Goal: Obtain resource: Obtain resource

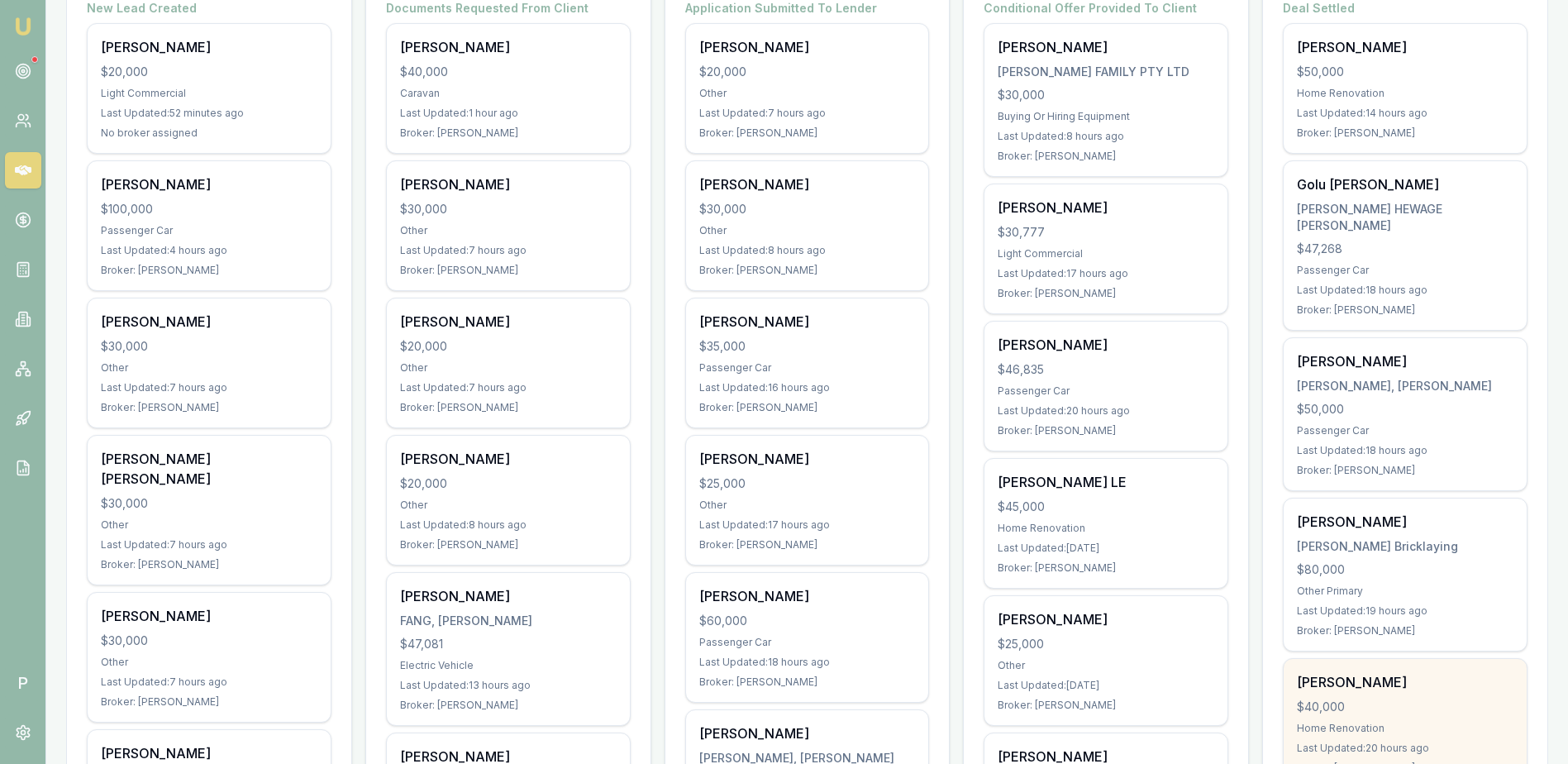
scroll to position [496, 0]
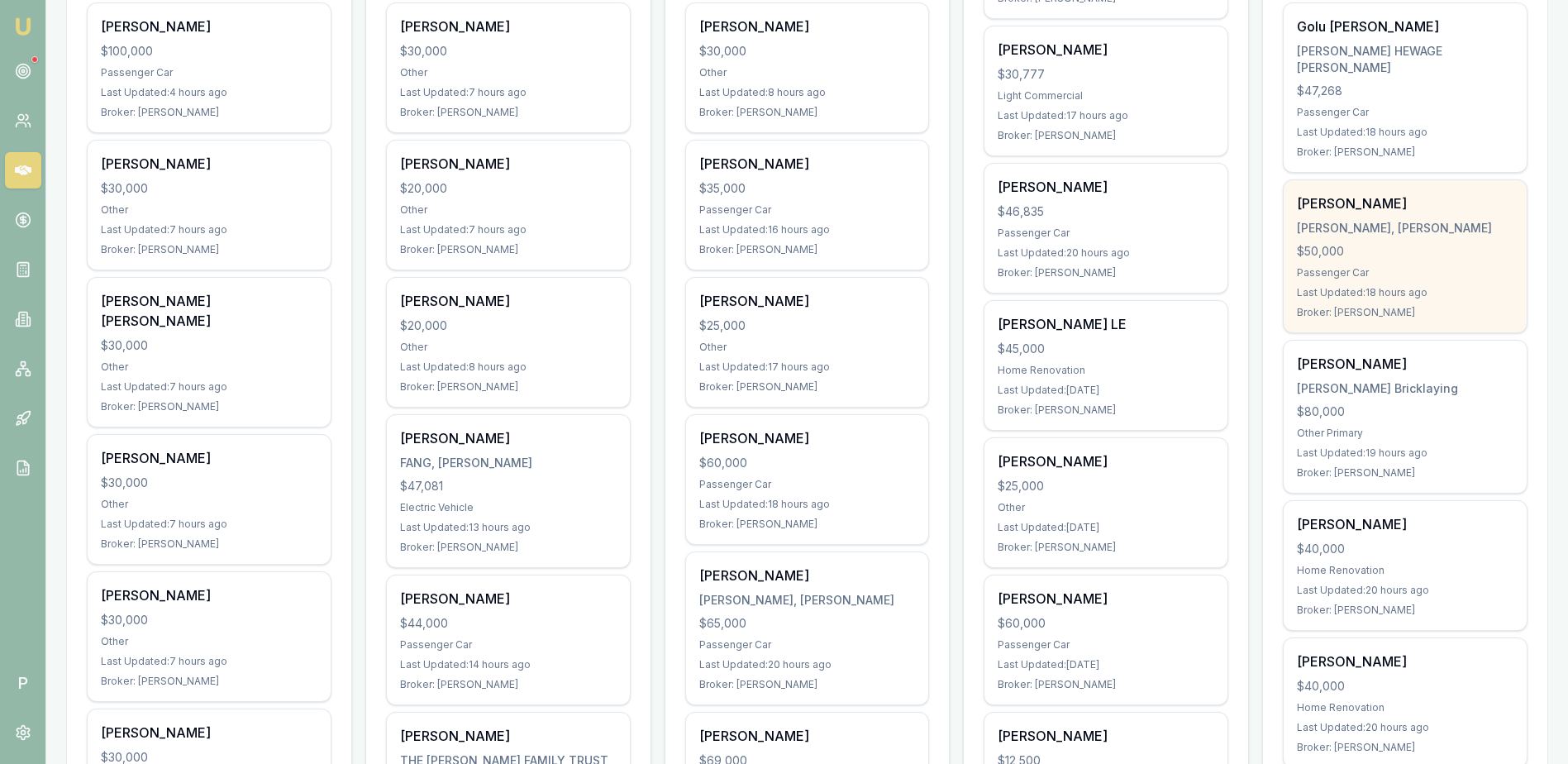
click at [1411, 278] on div "Passenger Car" at bounding box center [1405, 273] width 216 height 13
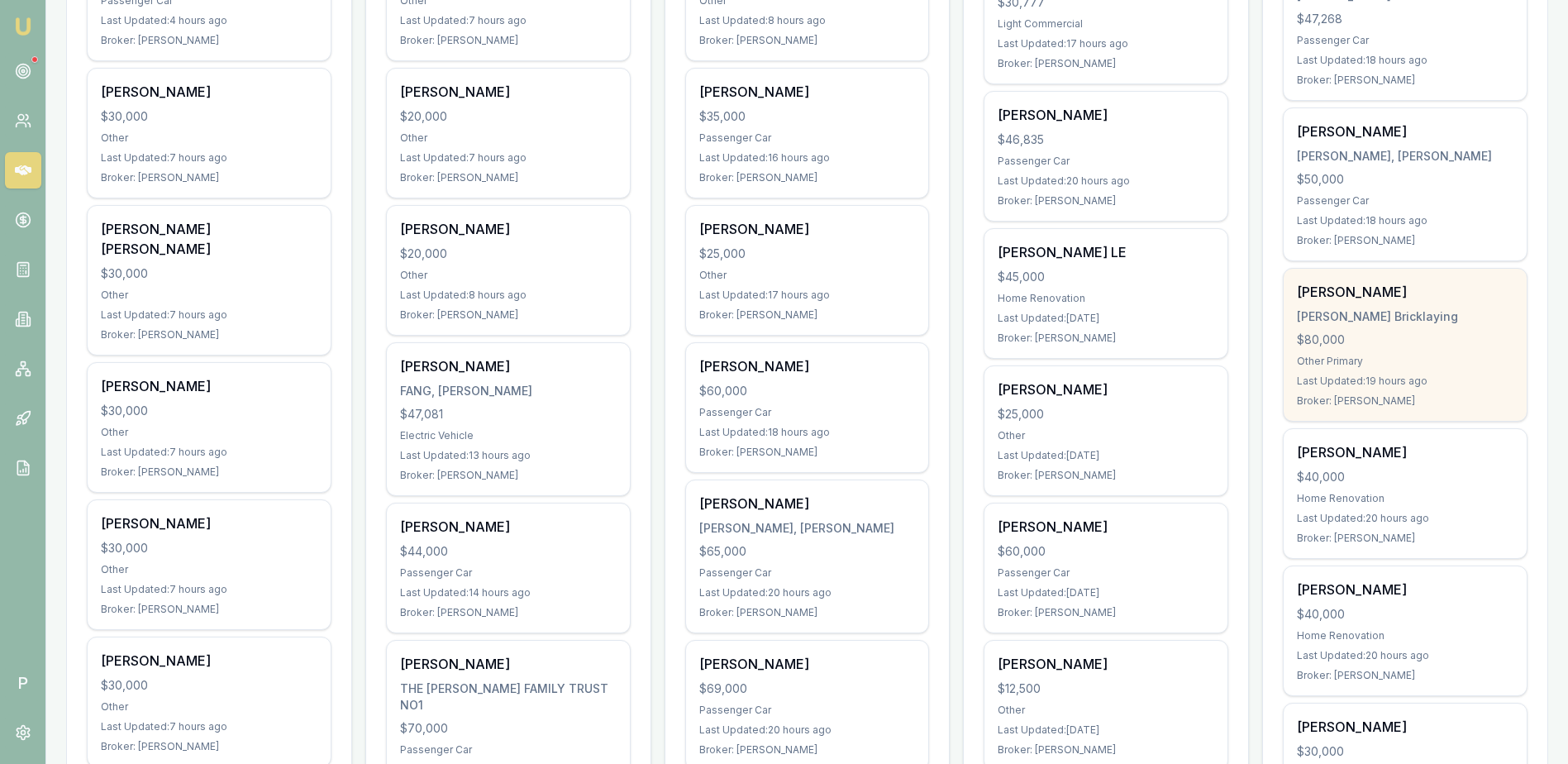
scroll to position [661, 0]
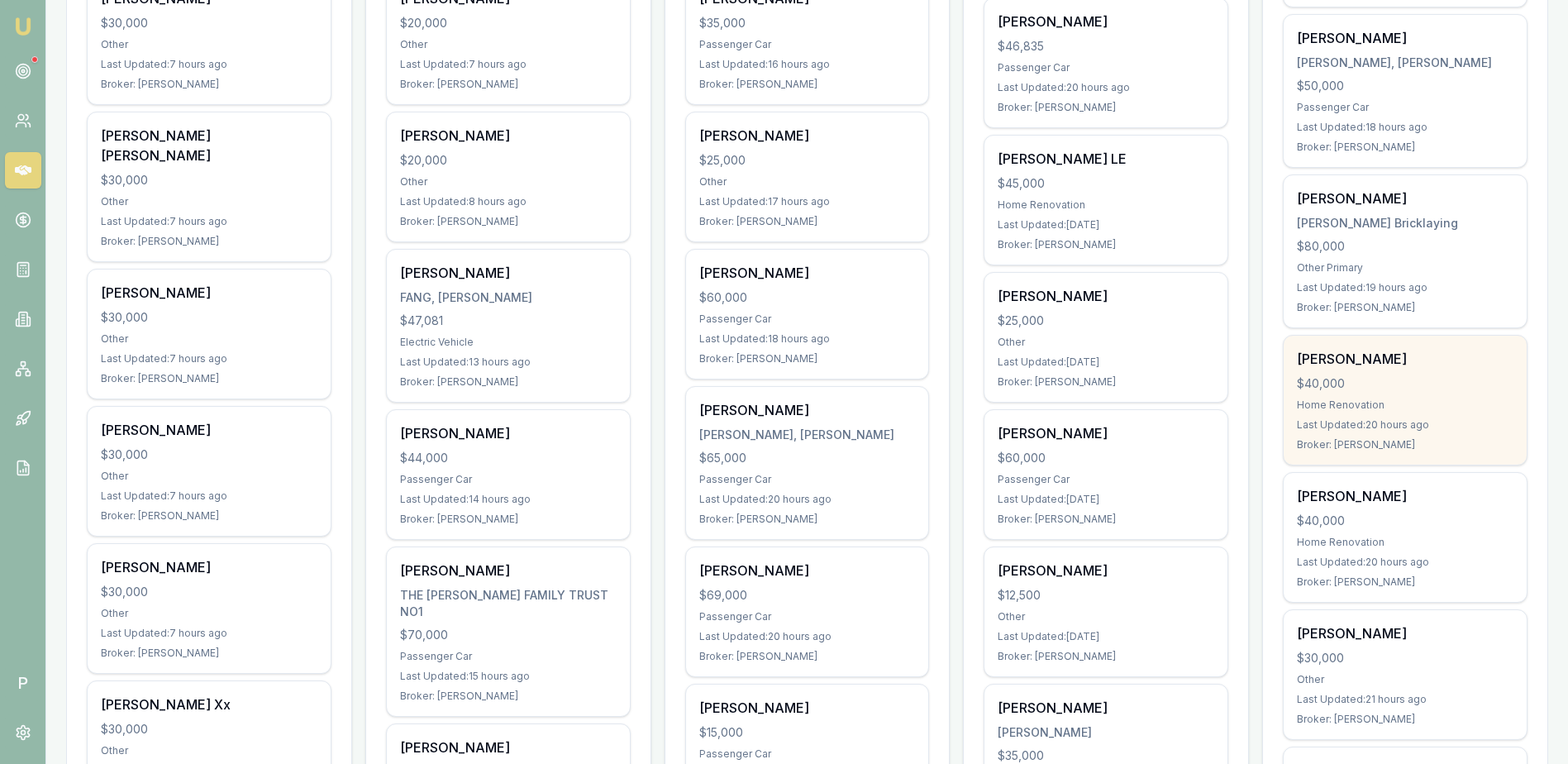
click at [1430, 361] on div "[PERSON_NAME]" at bounding box center [1405, 358] width 216 height 19
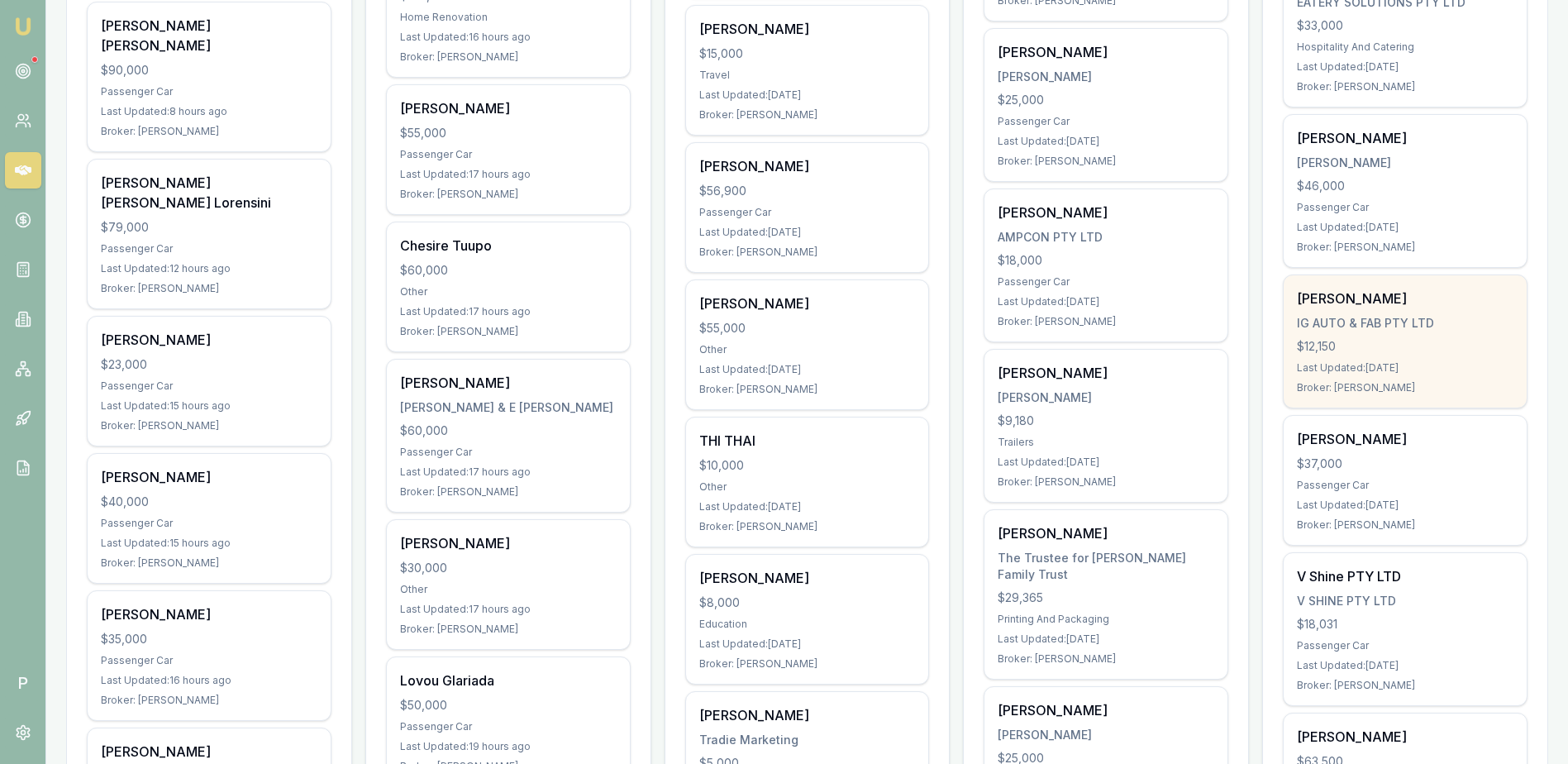
scroll to position [1984, 0]
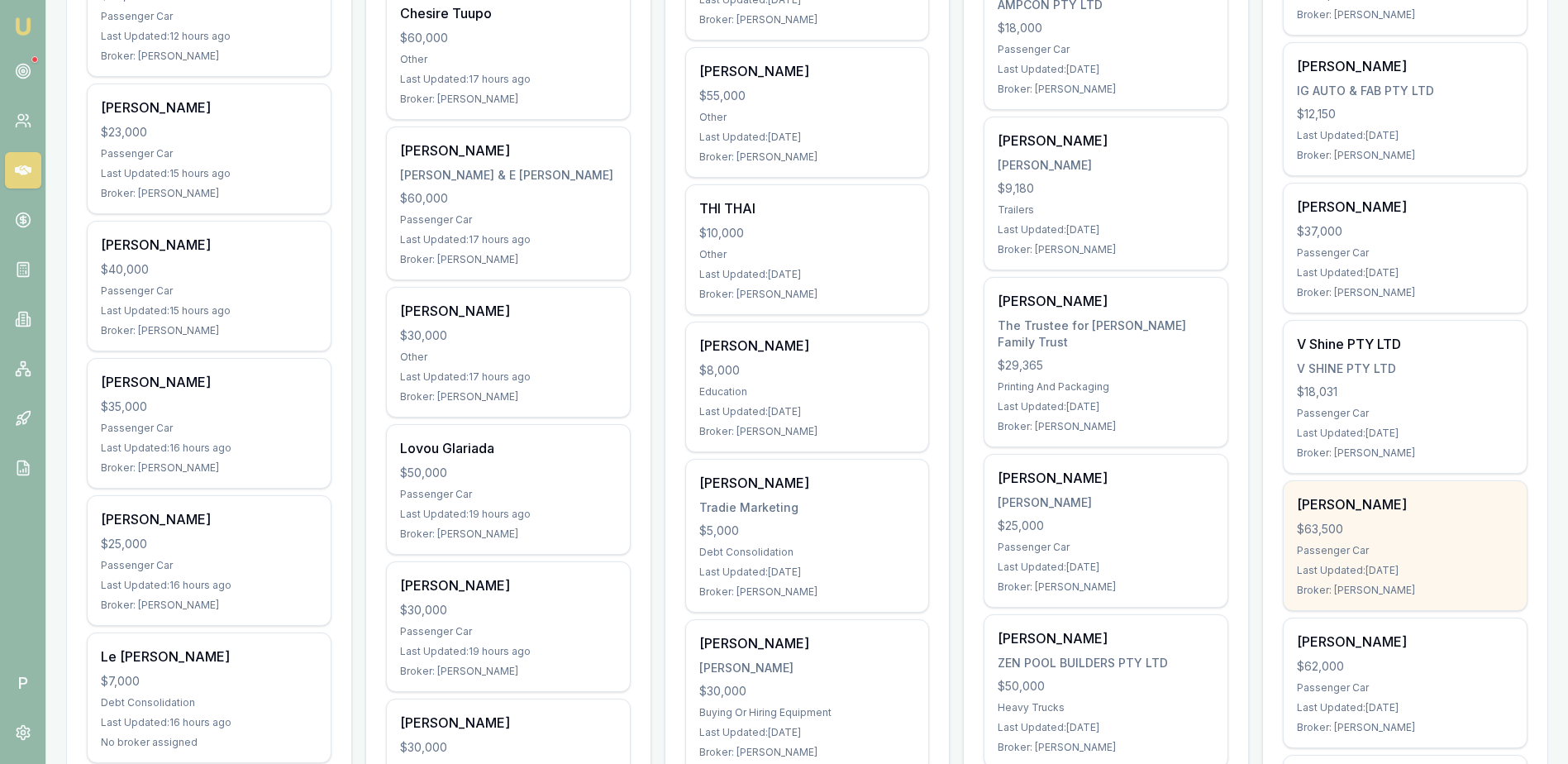
click at [1433, 548] on div "Passenger Car" at bounding box center [1405, 550] width 216 height 13
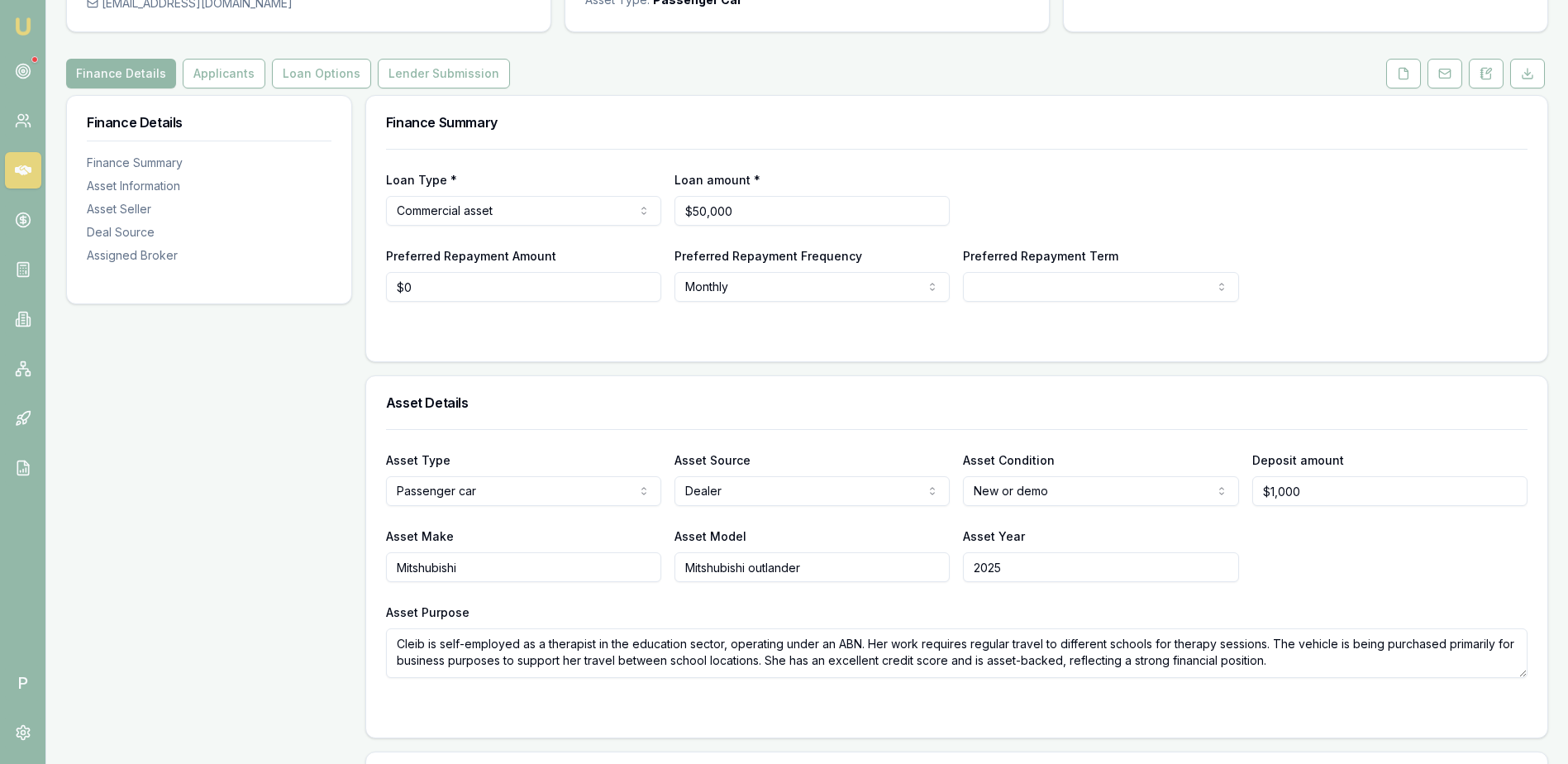
scroll to position [165, 0]
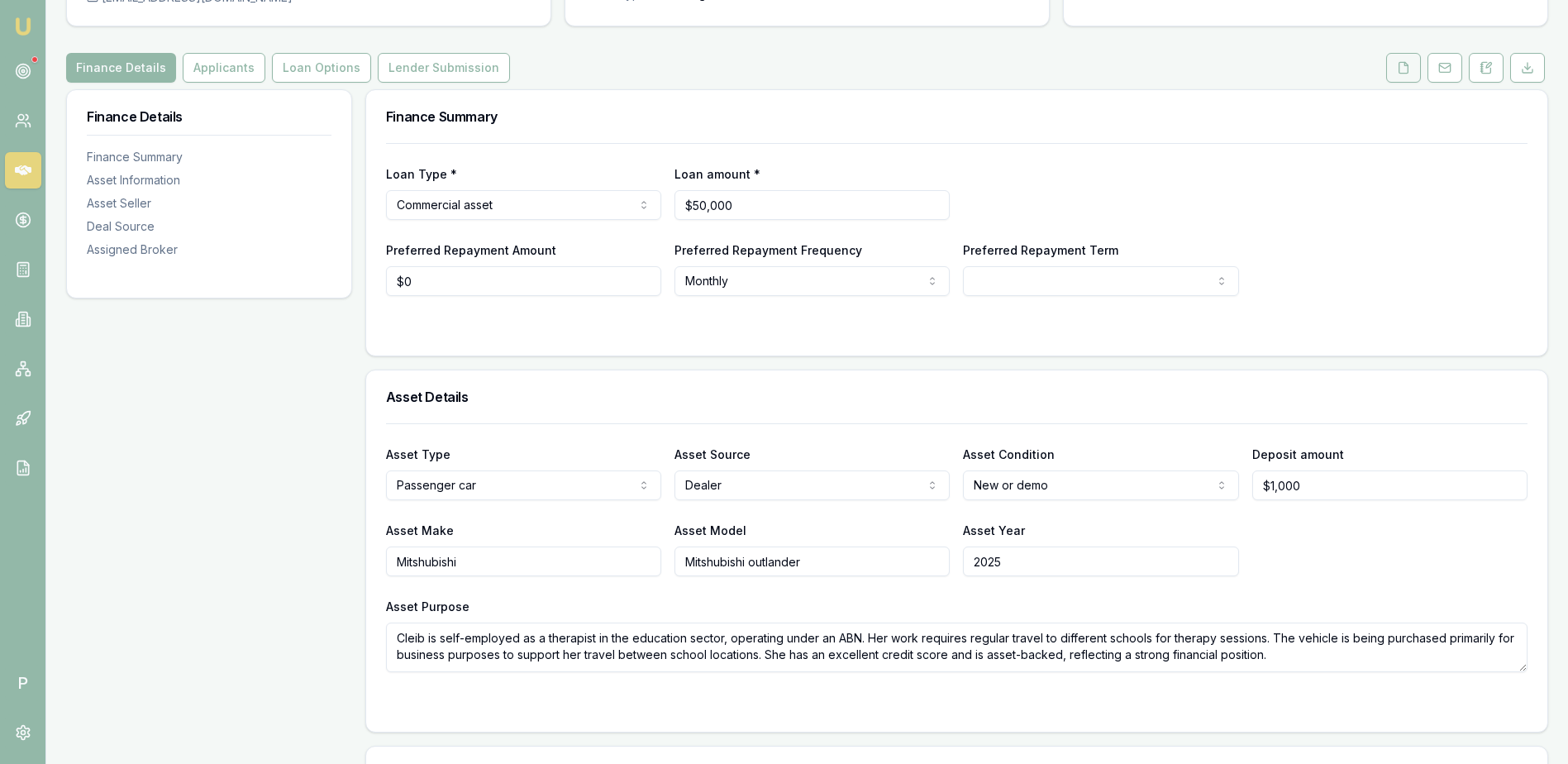
click at [1394, 62] on button at bounding box center [1404, 68] width 34 height 30
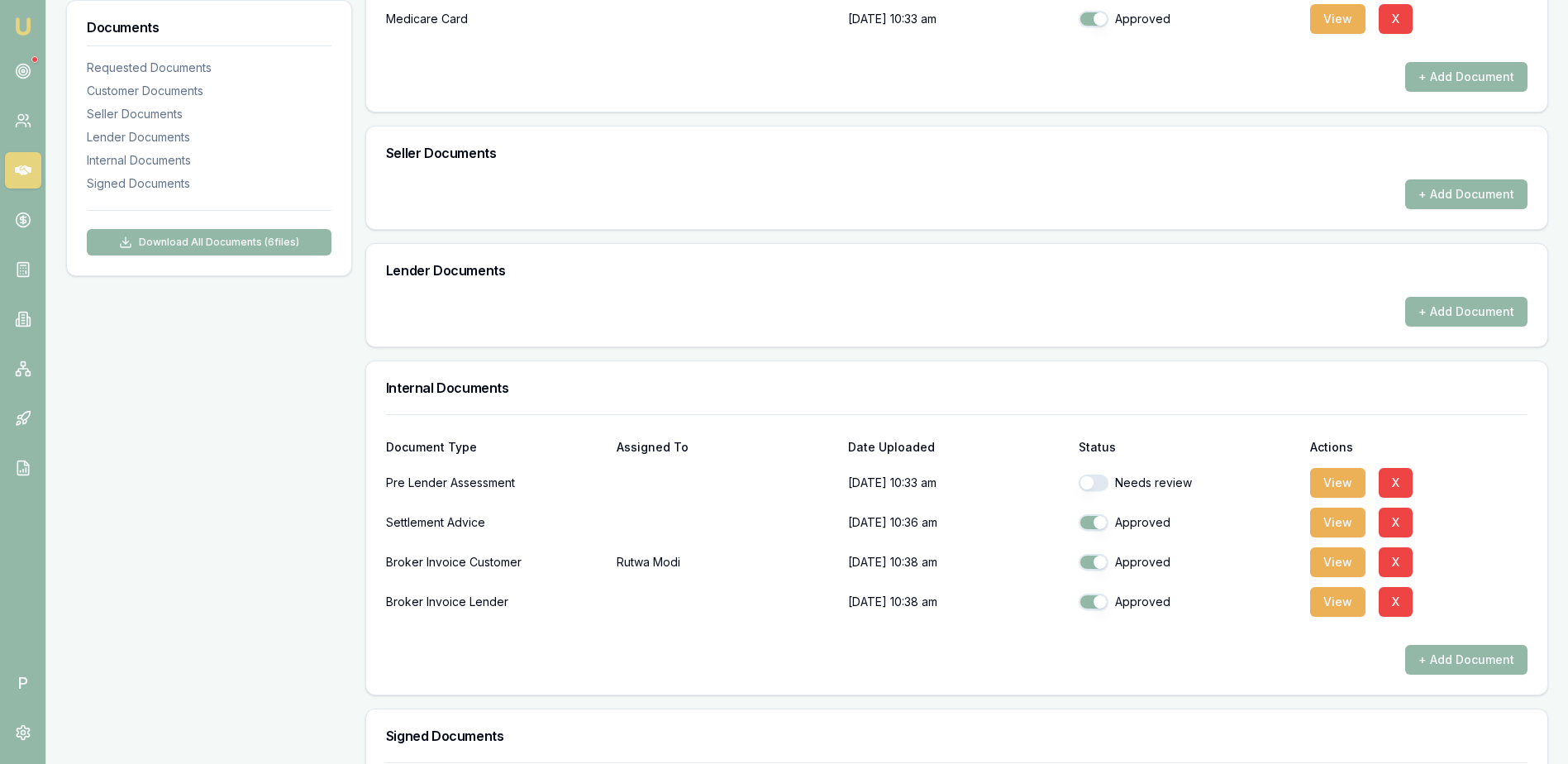
scroll to position [745, 0]
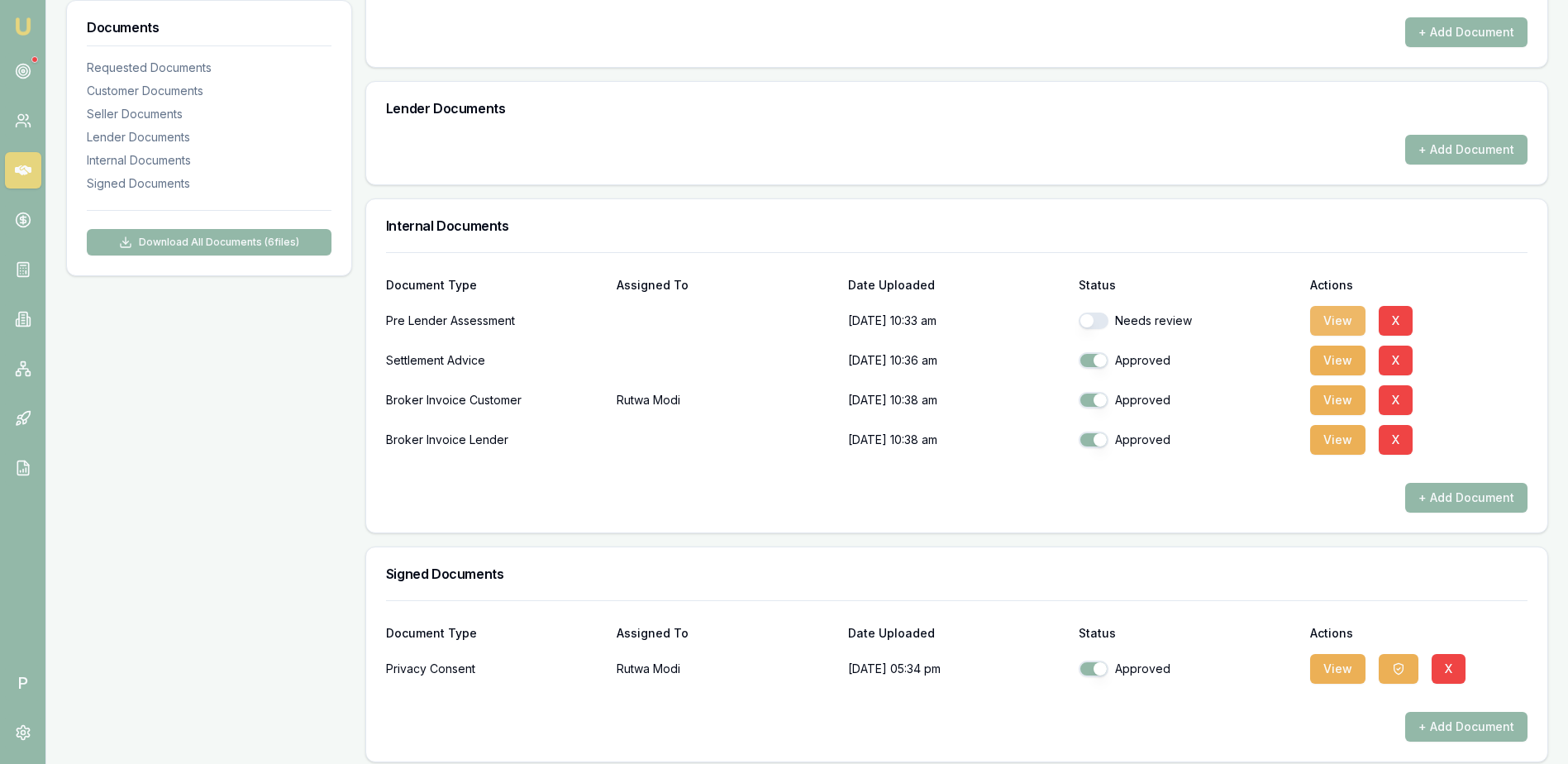
click at [1323, 320] on button "View" at bounding box center [1339, 321] width 56 height 30
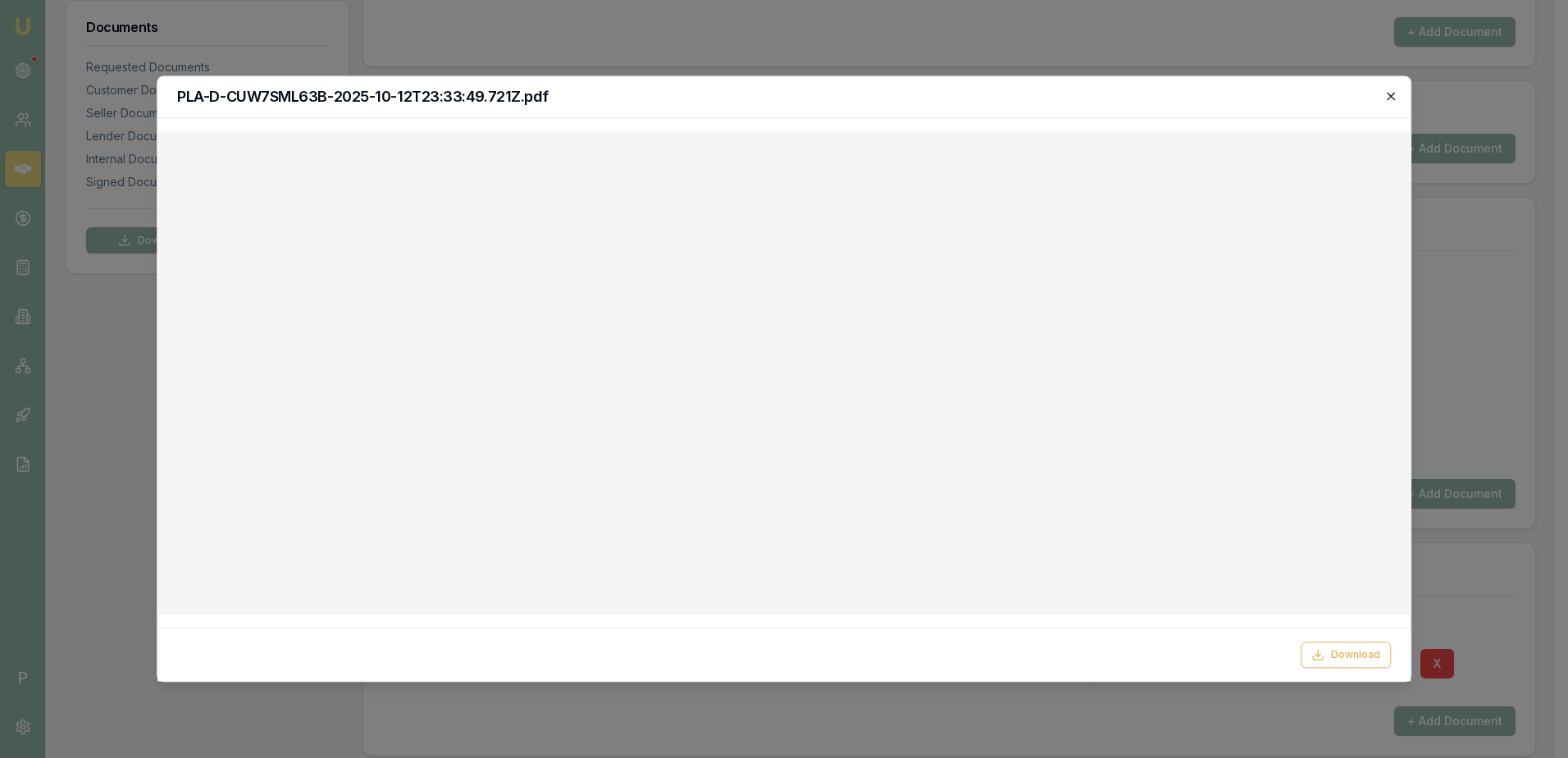
click at [1385, 98] on icon "button" at bounding box center [1390, 96] width 13 height 13
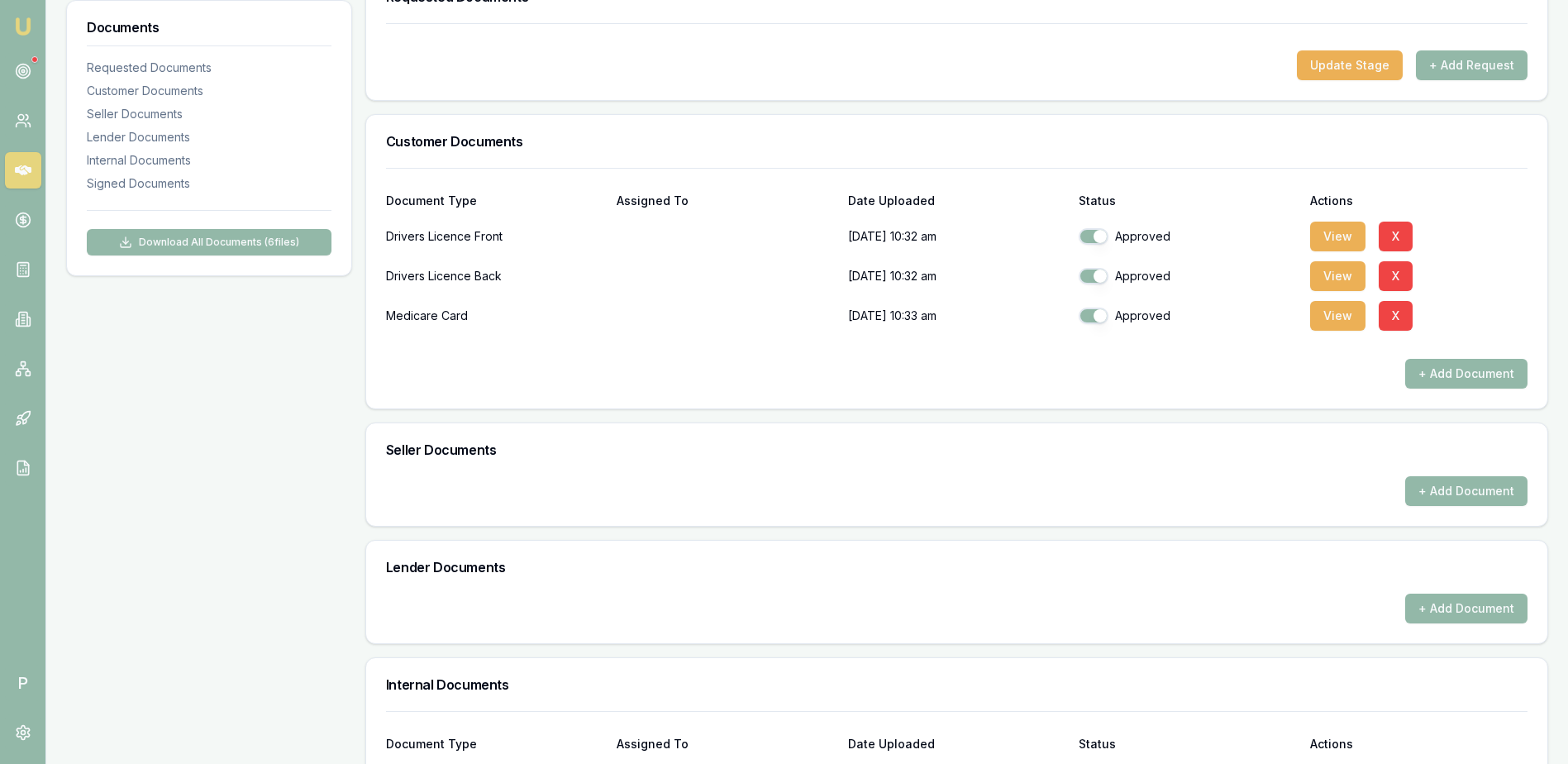
scroll to position [0, 0]
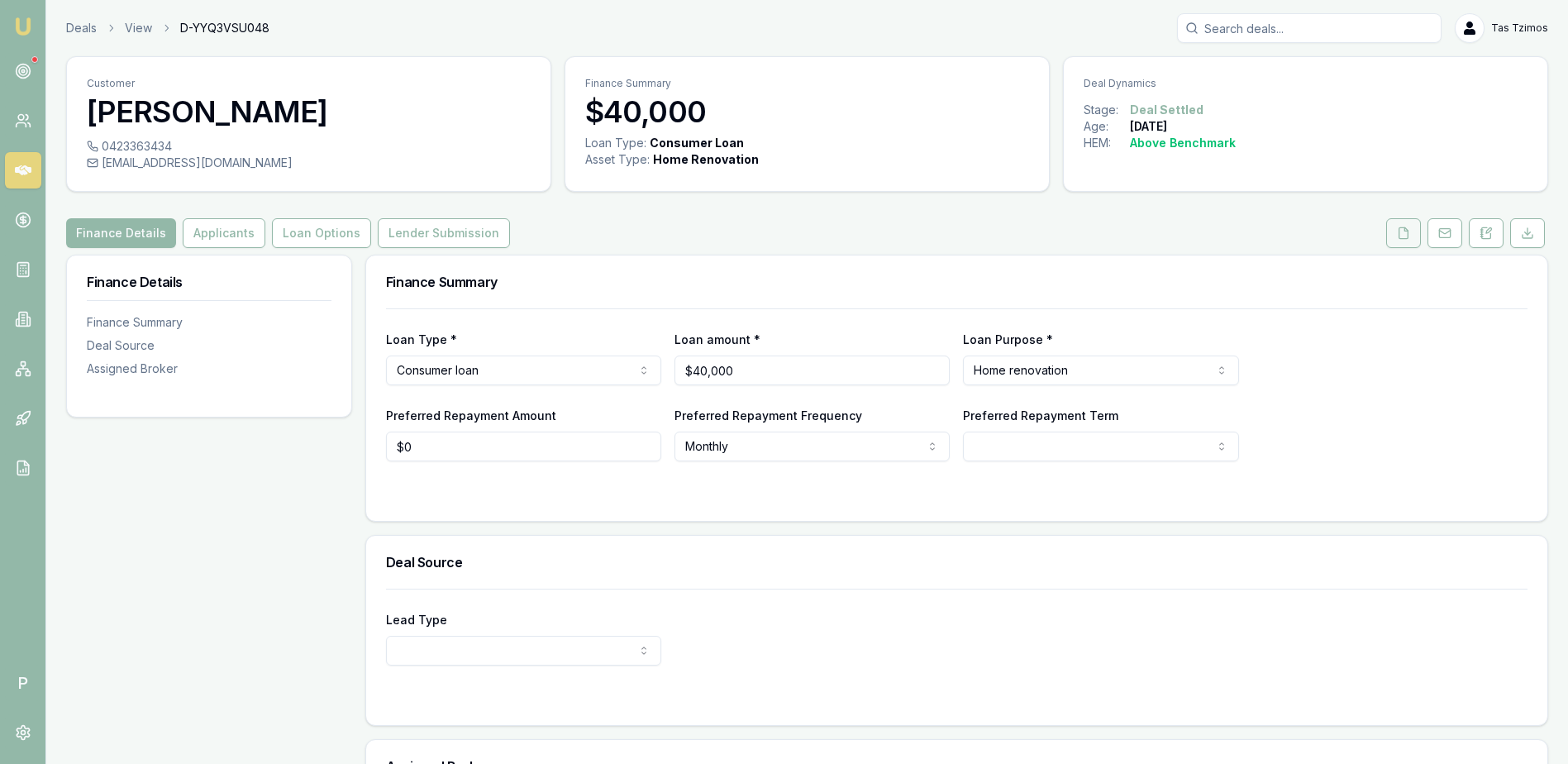
click at [1409, 236] on icon at bounding box center [1405, 233] width 9 height 11
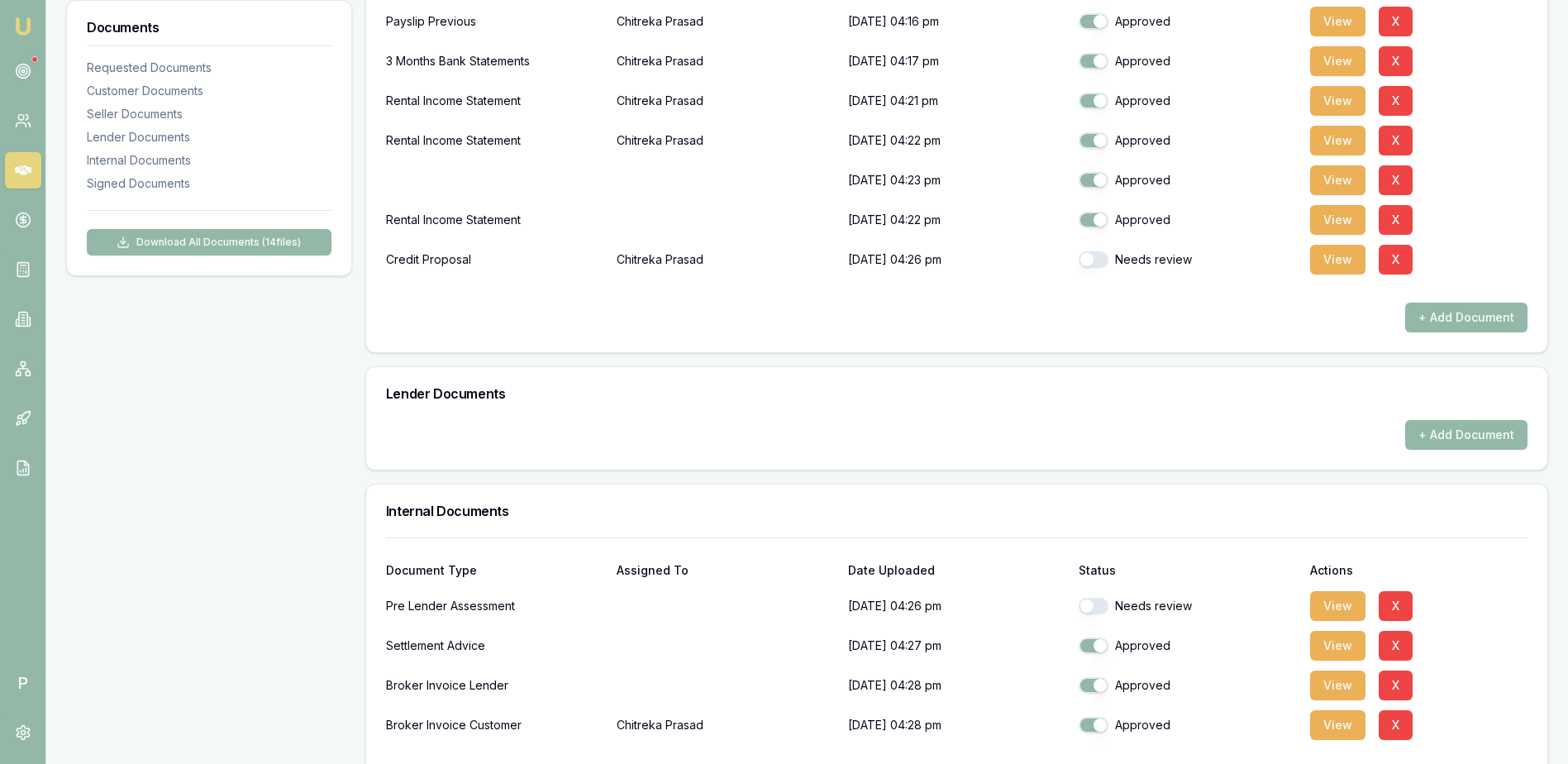
scroll to position [578, 0]
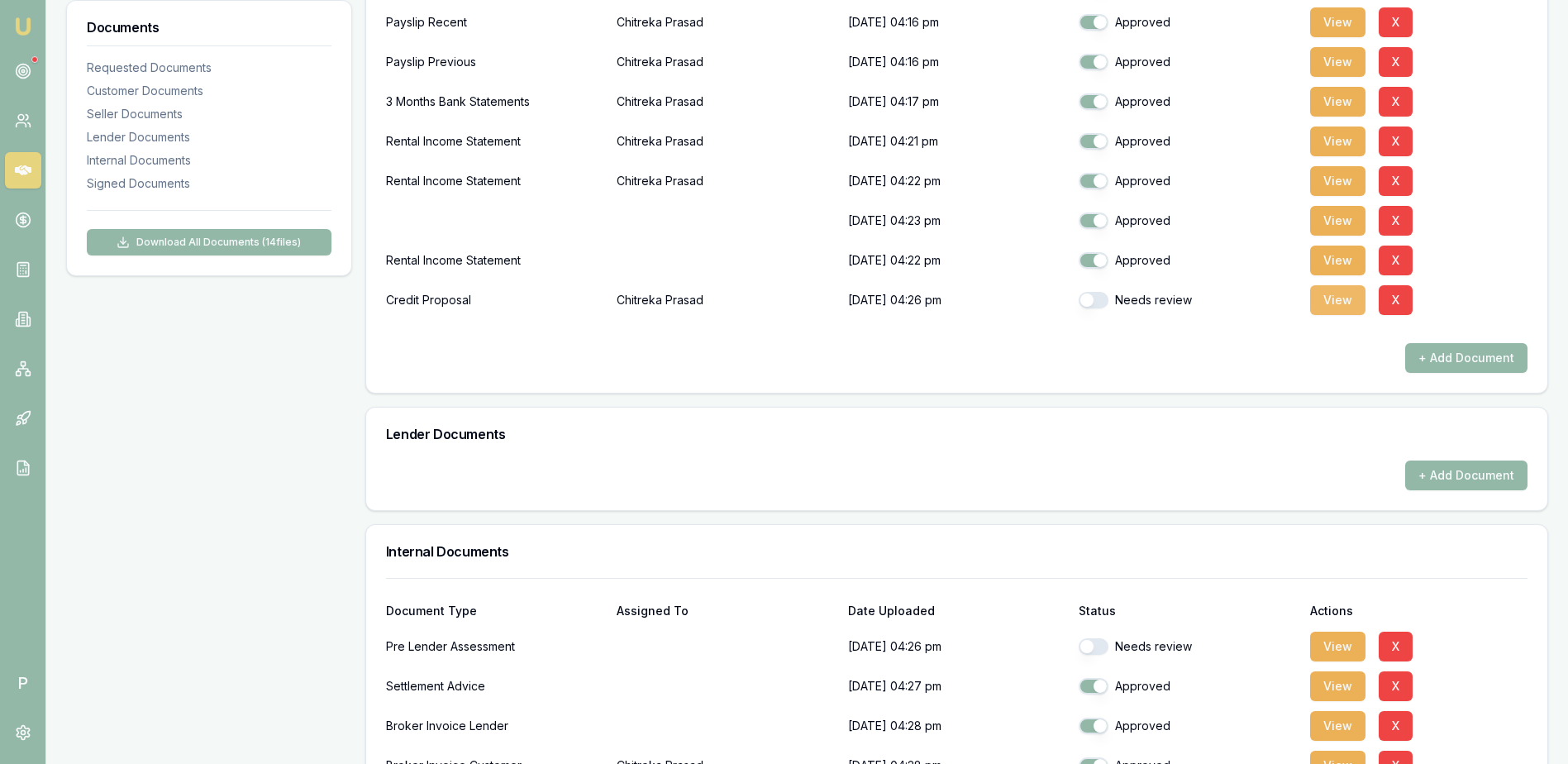
click at [1345, 308] on button "View" at bounding box center [1339, 300] width 56 height 30
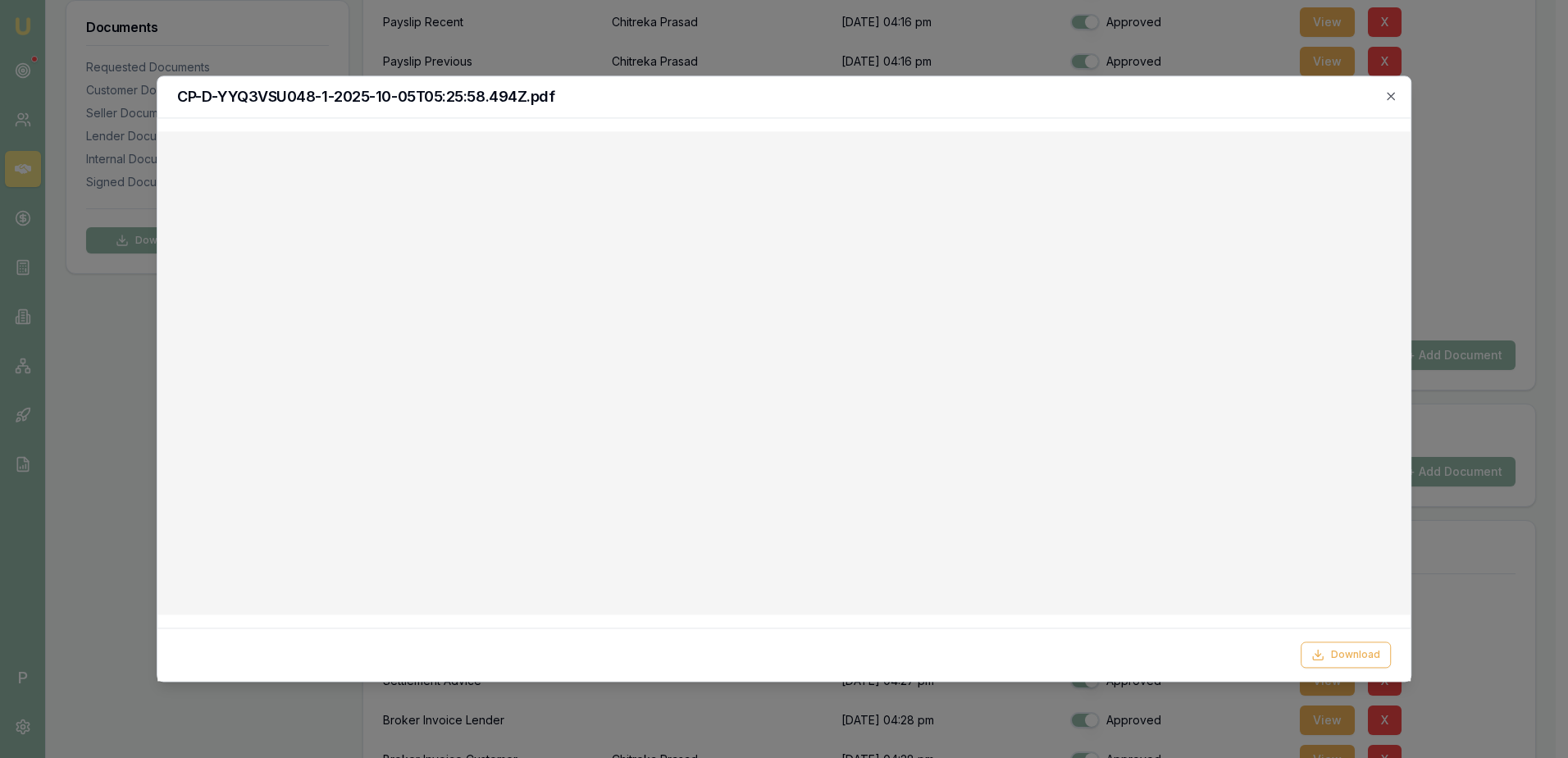
click at [1392, 101] on icon "button" at bounding box center [1390, 96] width 13 height 13
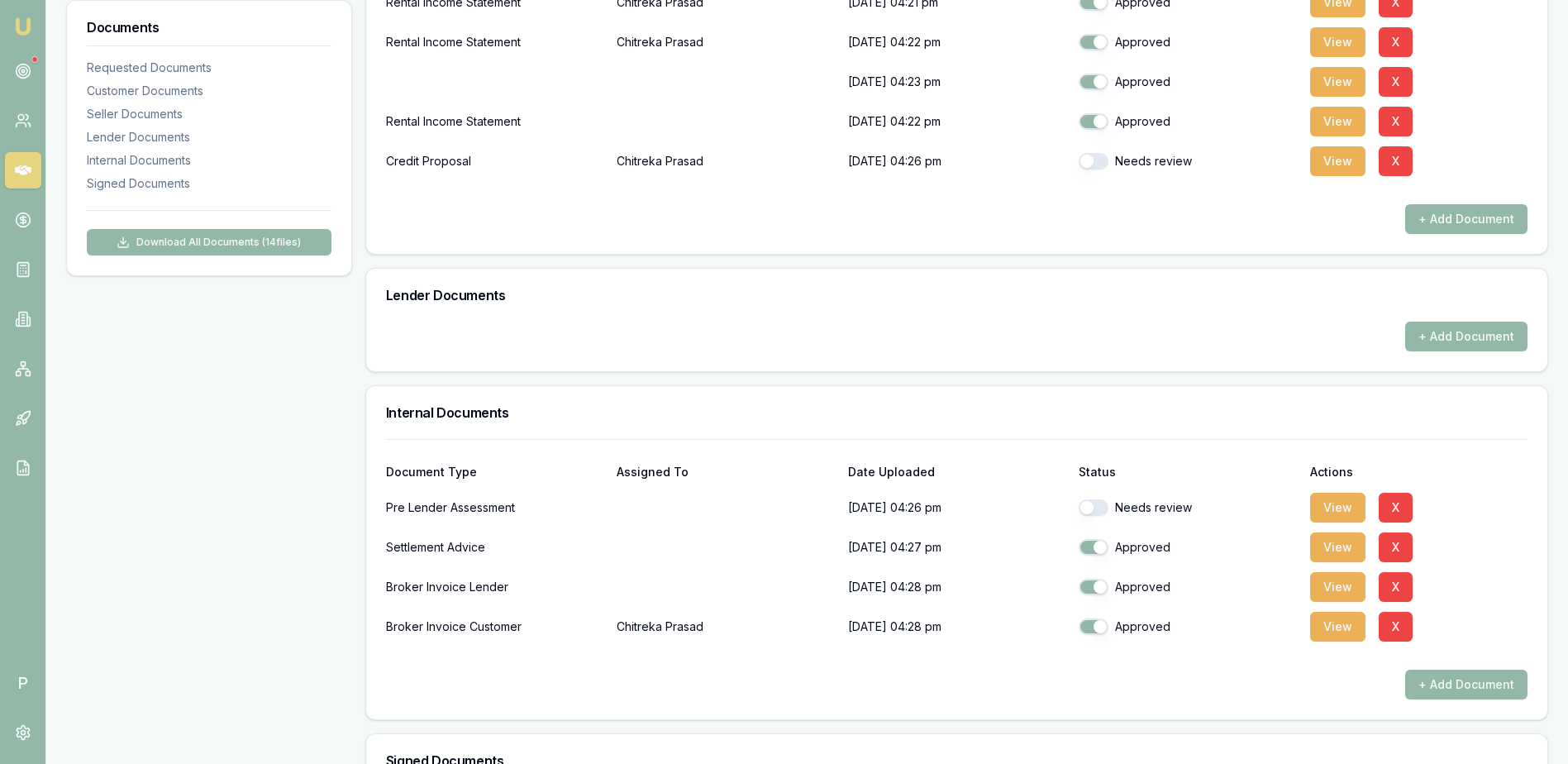
scroll to position [910, 0]
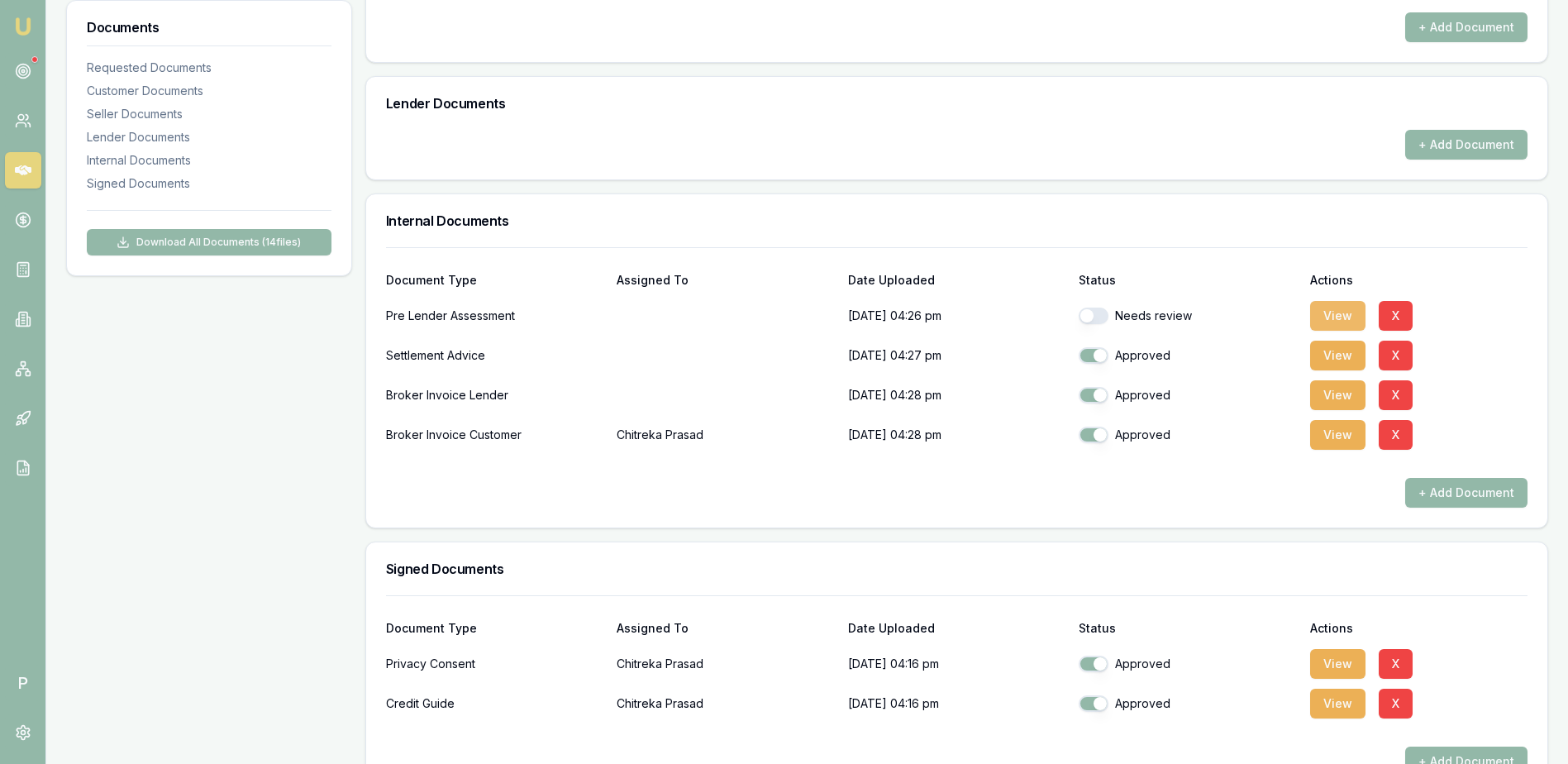
click at [1334, 317] on button "View" at bounding box center [1339, 316] width 56 height 30
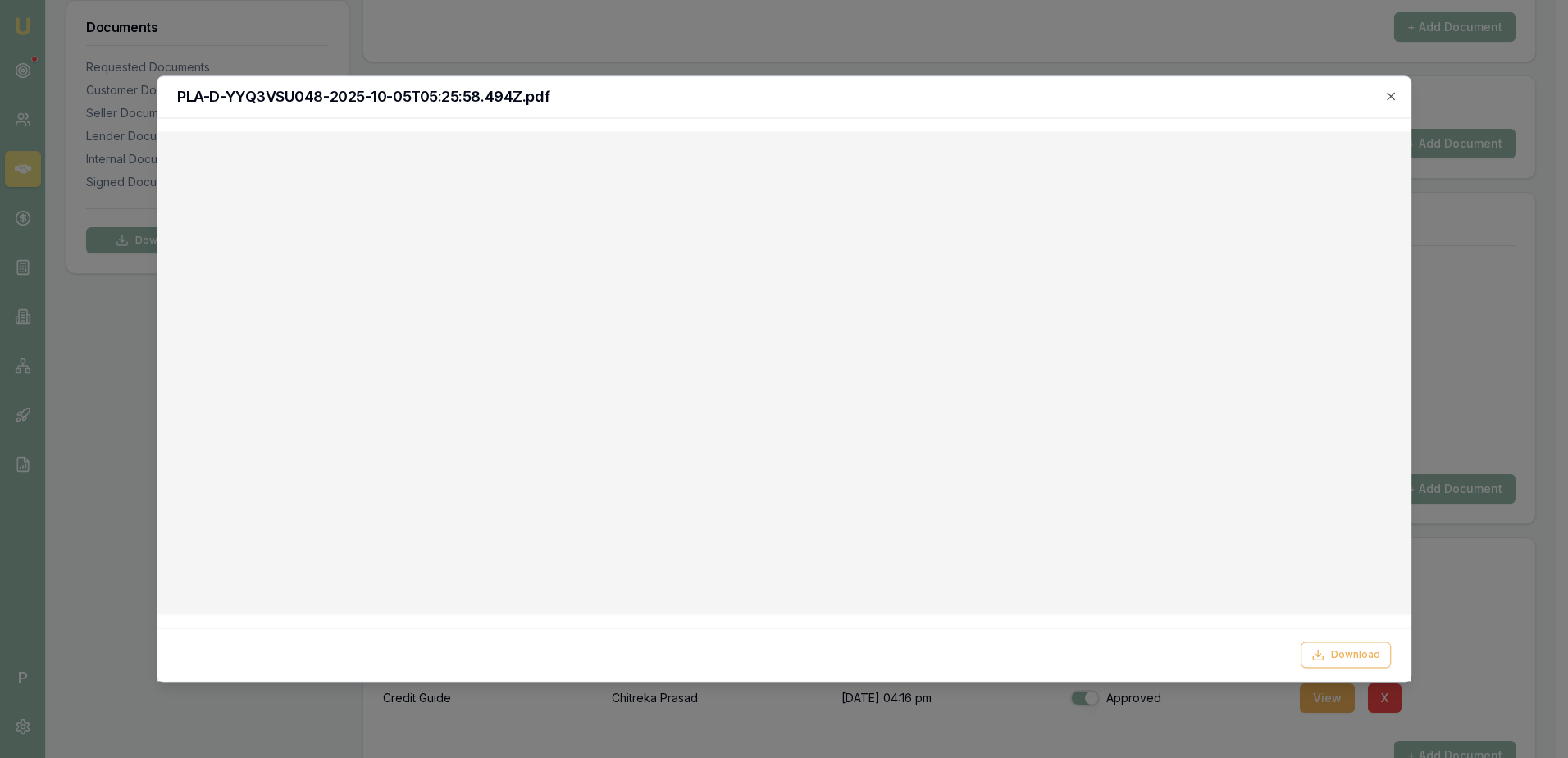
click at [1376, 101] on h2 "PLA-D-YYQ3VSU048-2025-10-05T05:25:58.494Z.pdf" at bounding box center [784, 97] width 1214 height 15
click at [1392, 98] on icon "button" at bounding box center [1390, 97] width 7 height 7
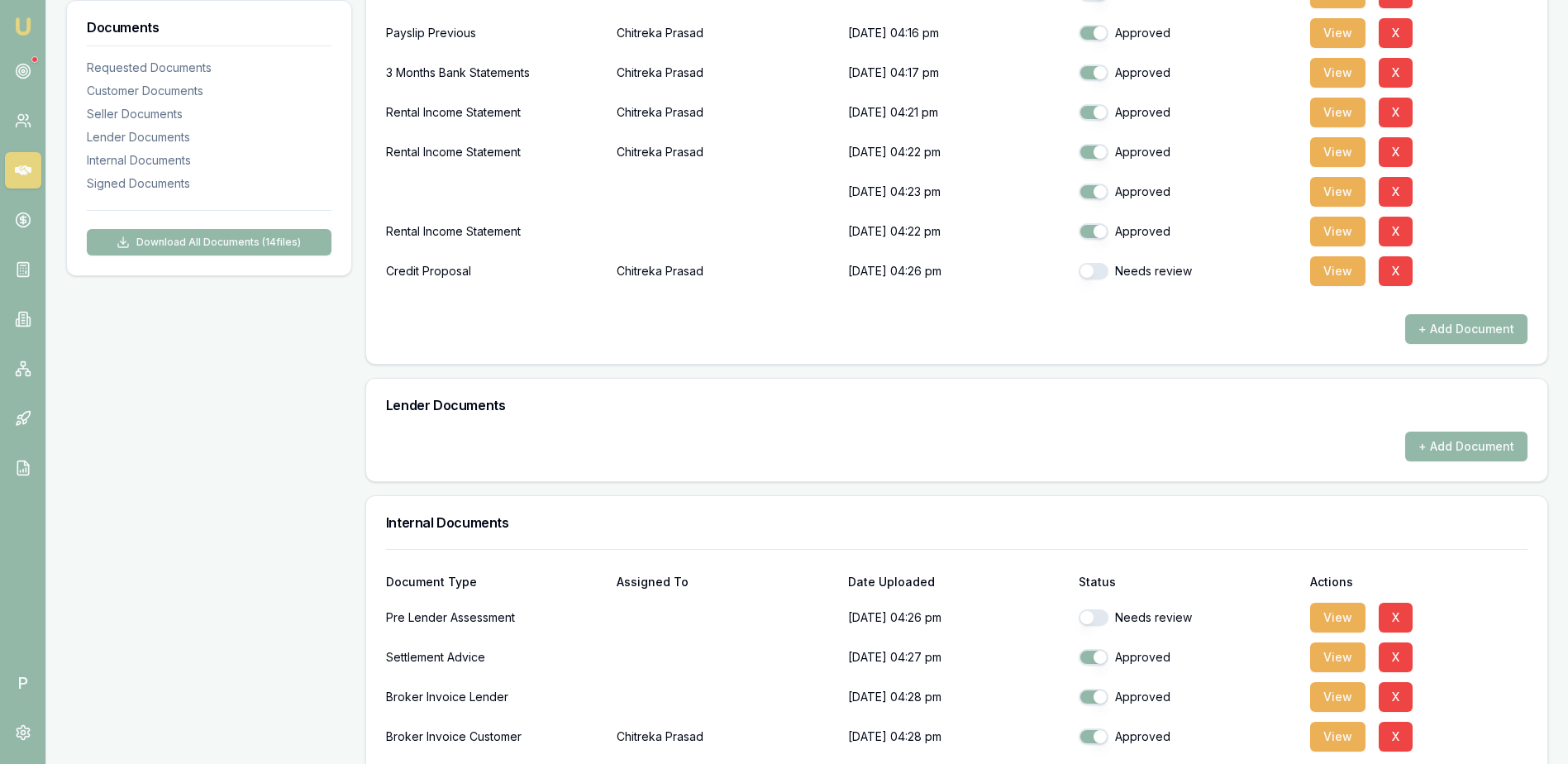
scroll to position [578, 0]
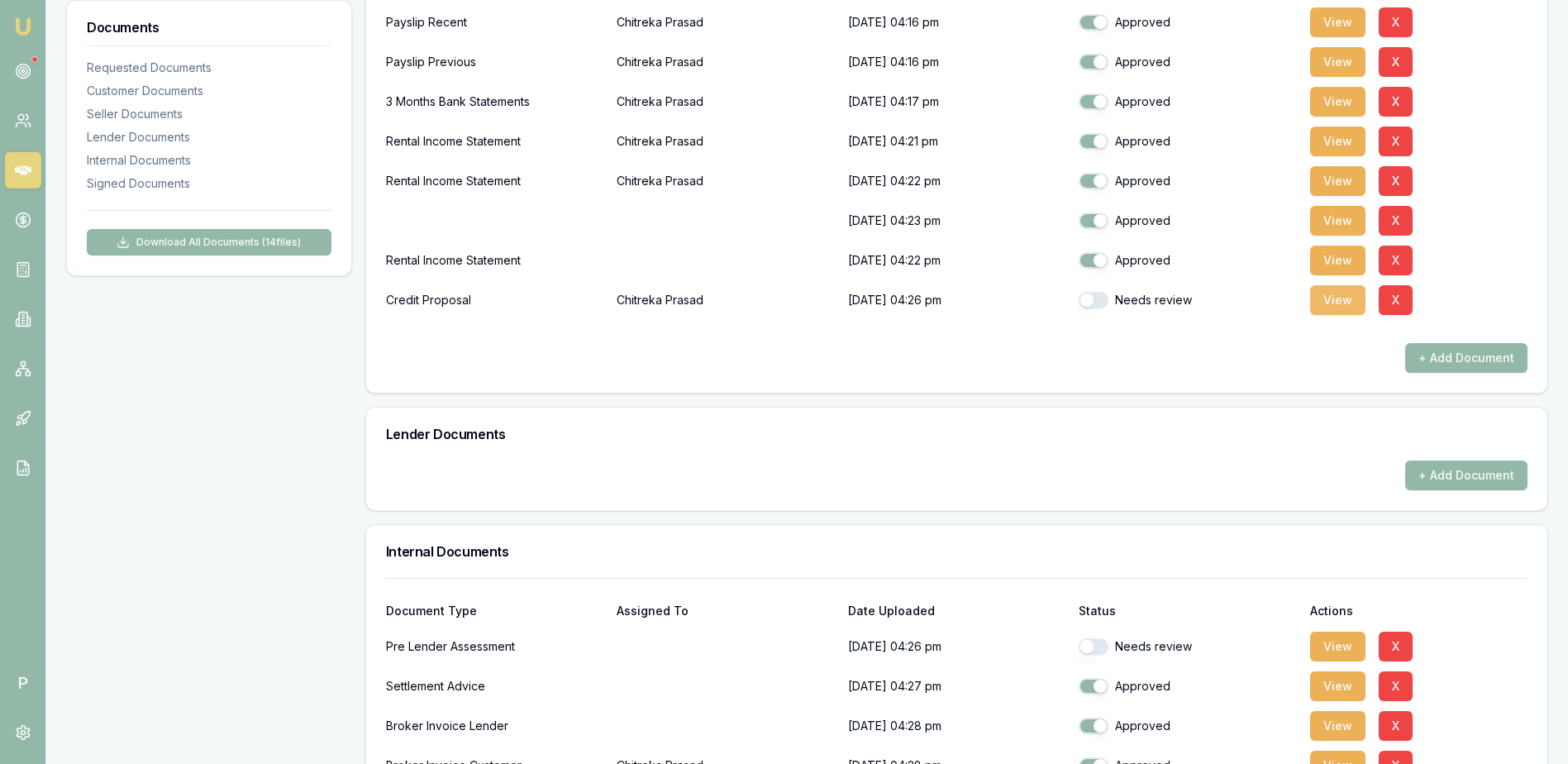
click at [1332, 302] on button "View" at bounding box center [1339, 300] width 56 height 30
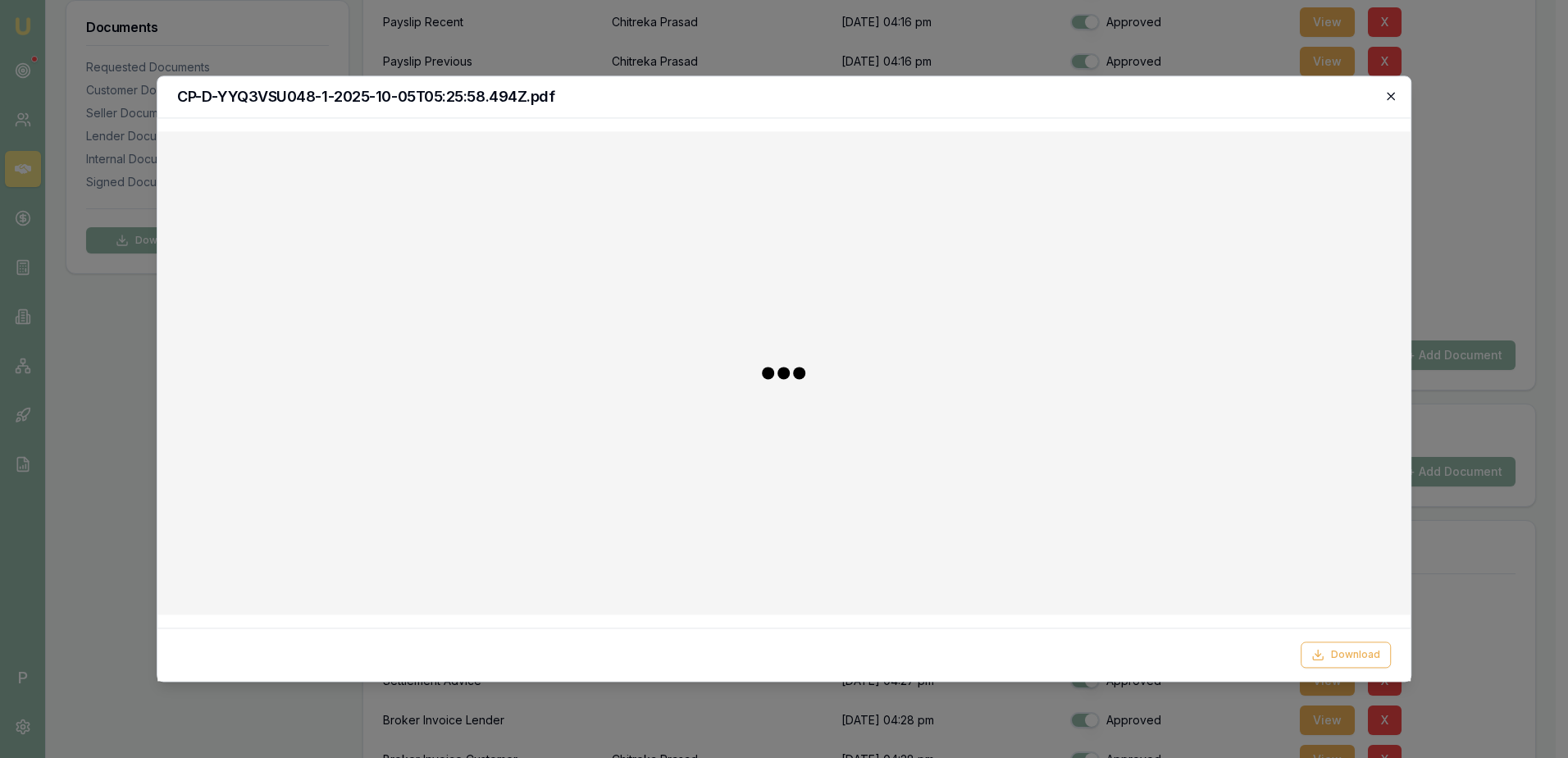
click at [1394, 101] on icon "button" at bounding box center [1390, 96] width 13 height 13
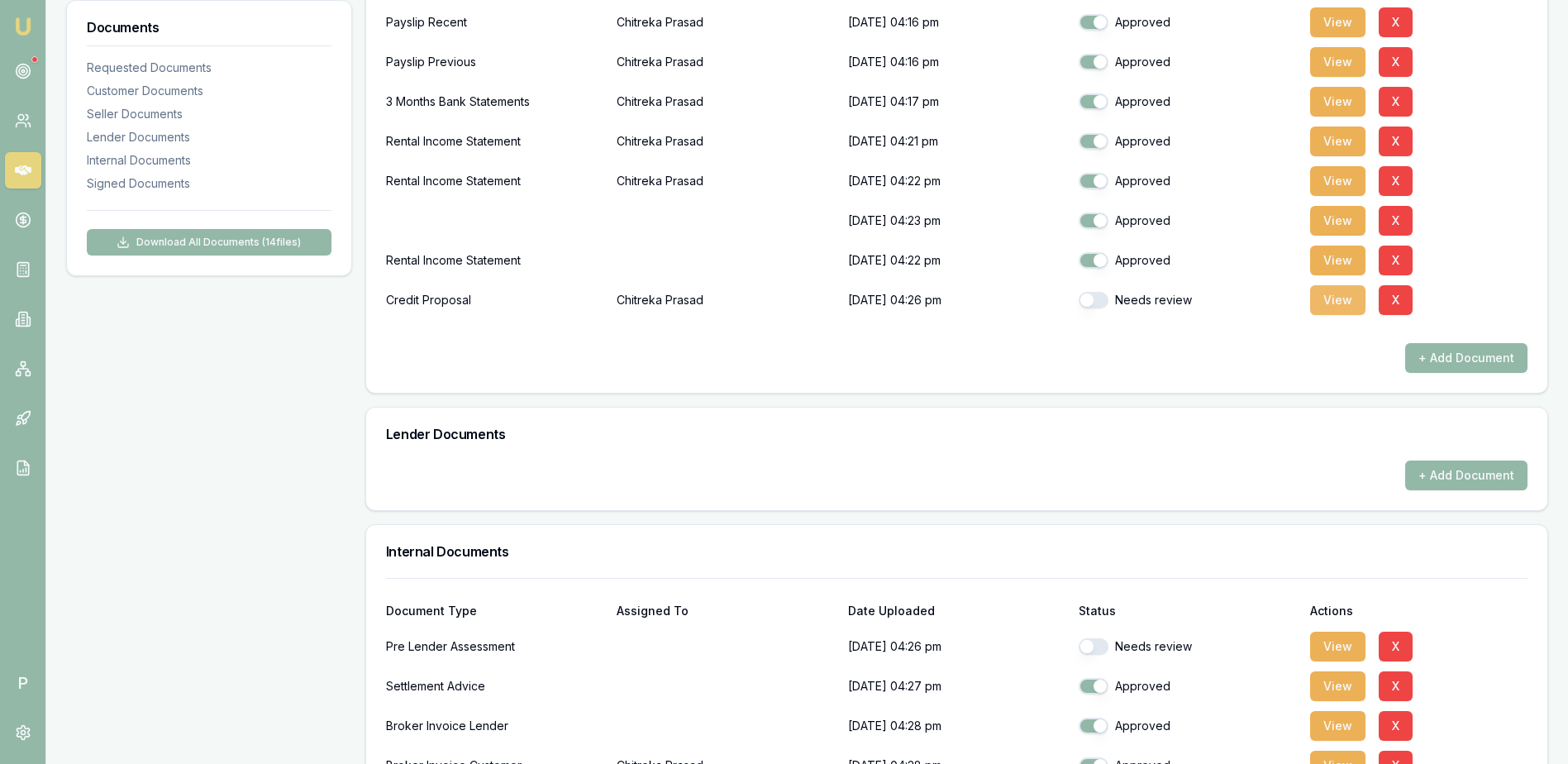
click at [1334, 307] on button "View" at bounding box center [1339, 300] width 56 height 30
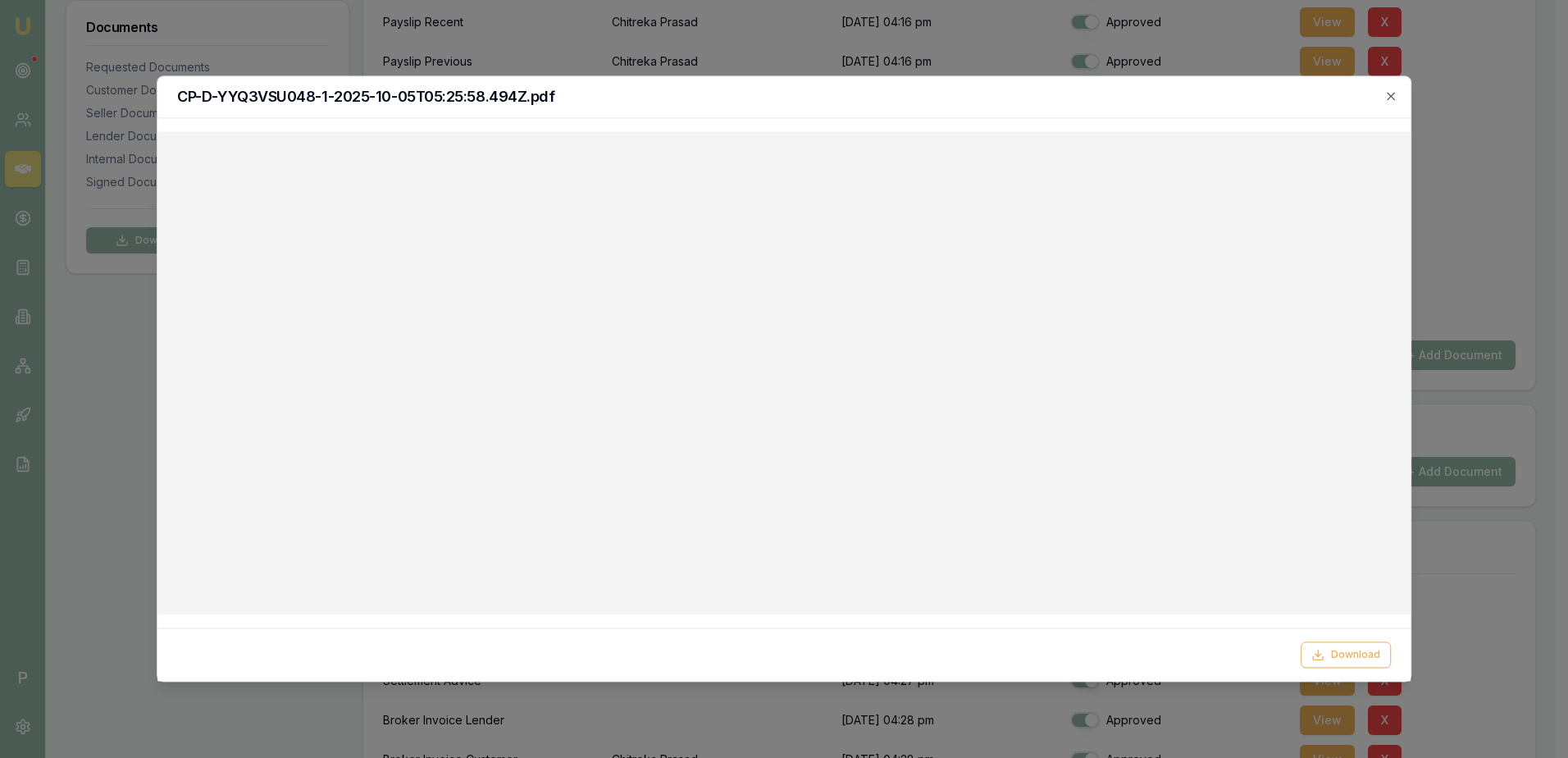
click at [1401, 104] on div "CP-D-YYQ3VSU048-1-2025-10-05T05:25:58.494Z.pdf" at bounding box center [784, 97] width 1253 height 41
click at [1391, 94] on icon "button" at bounding box center [1390, 96] width 13 height 13
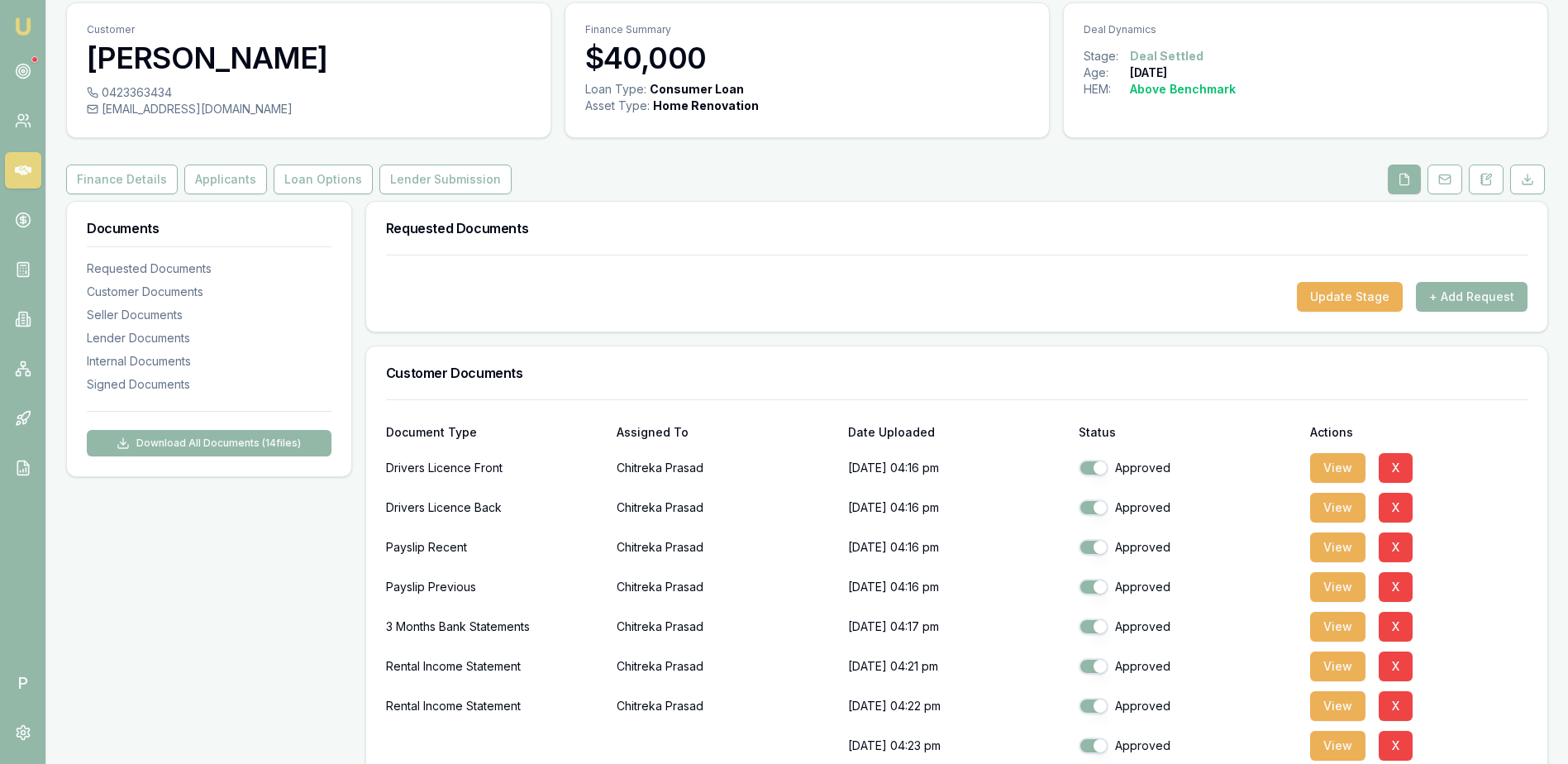
scroll to position [0, 0]
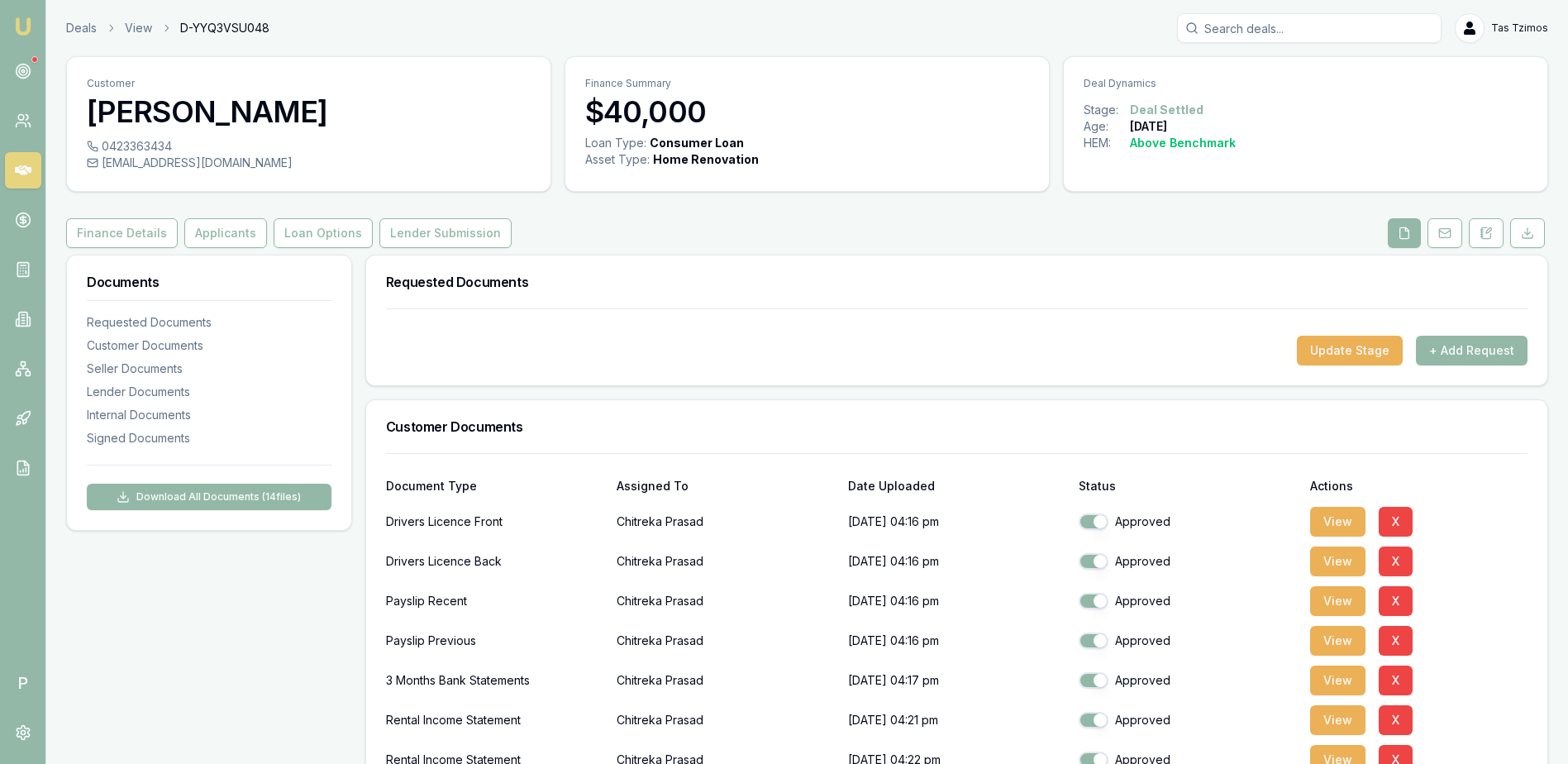
click at [936, 240] on div "Finance Details Applicants Loan Options Lender Submission" at bounding box center [807, 233] width 1483 height 30
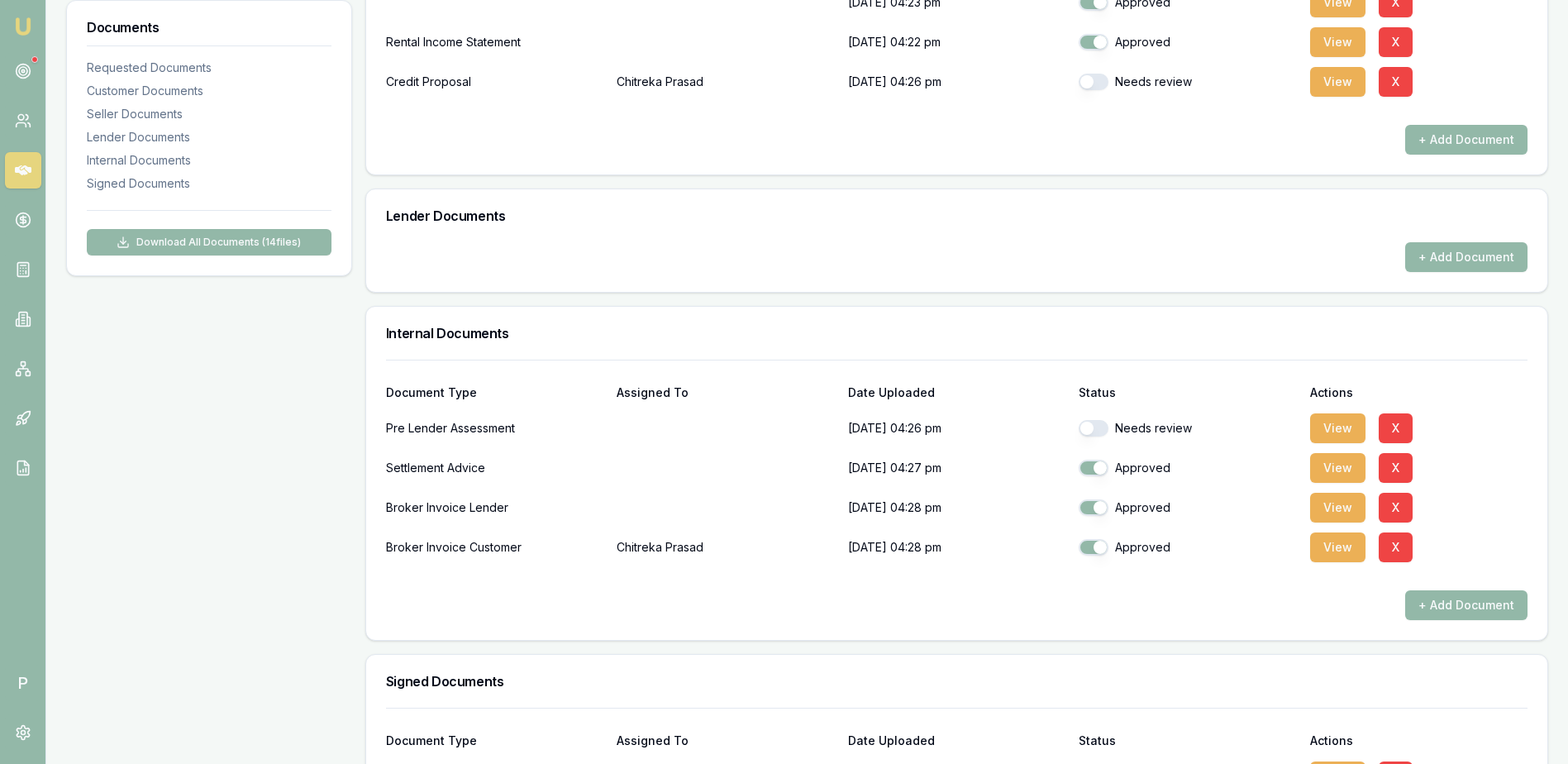
scroll to position [827, 0]
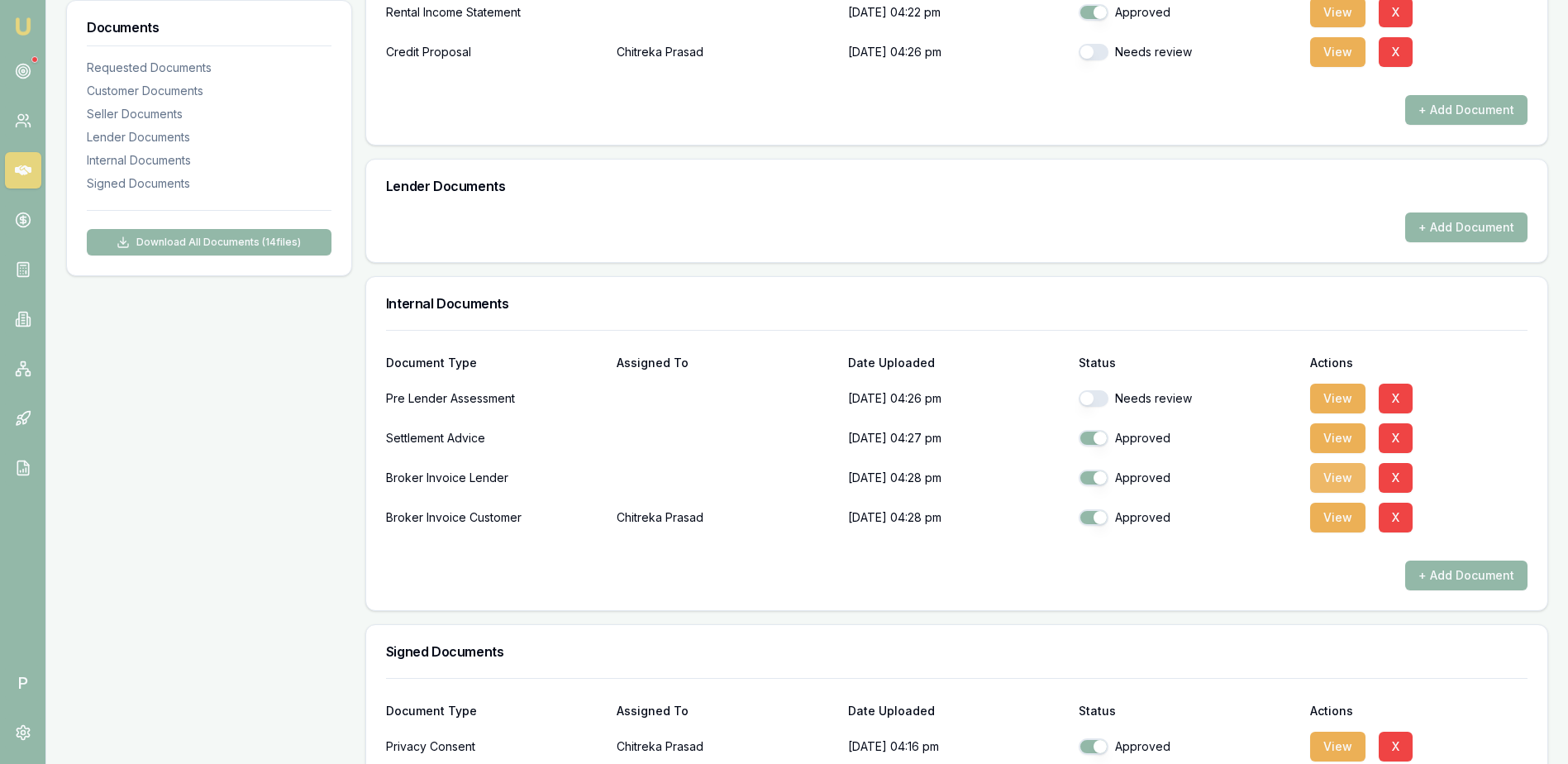
click at [1316, 467] on button "View" at bounding box center [1339, 478] width 56 height 30
